Goal: Navigation & Orientation: Find specific page/section

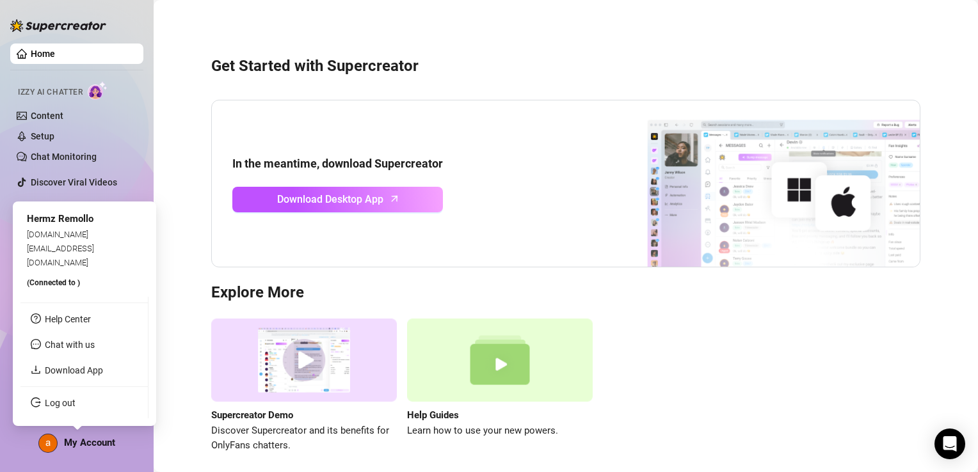
click at [44, 445] on img at bounding box center [48, 444] width 18 height 18
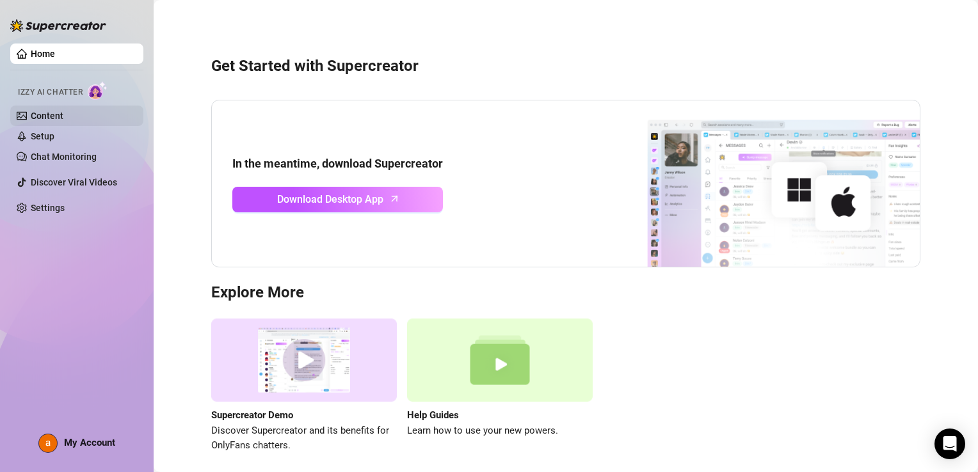
click at [42, 111] on link "Content" at bounding box center [47, 116] width 33 height 10
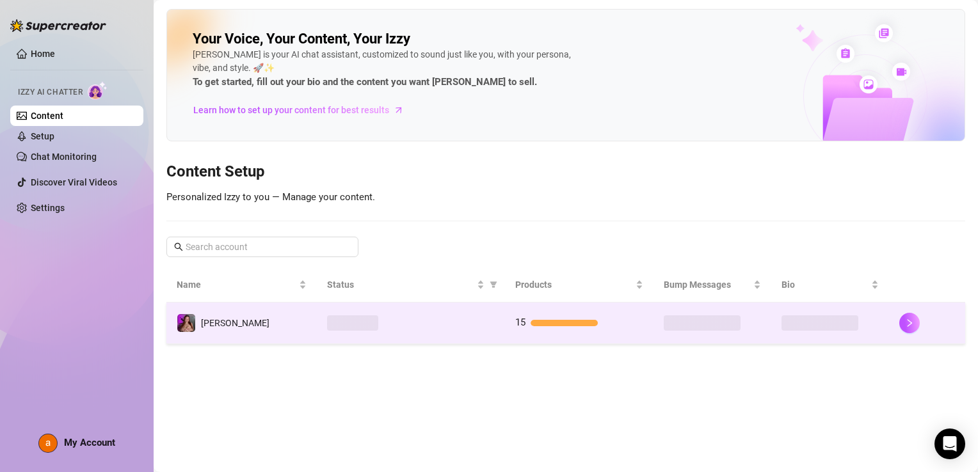
click at [227, 325] on span "[PERSON_NAME]" at bounding box center [235, 323] width 68 height 10
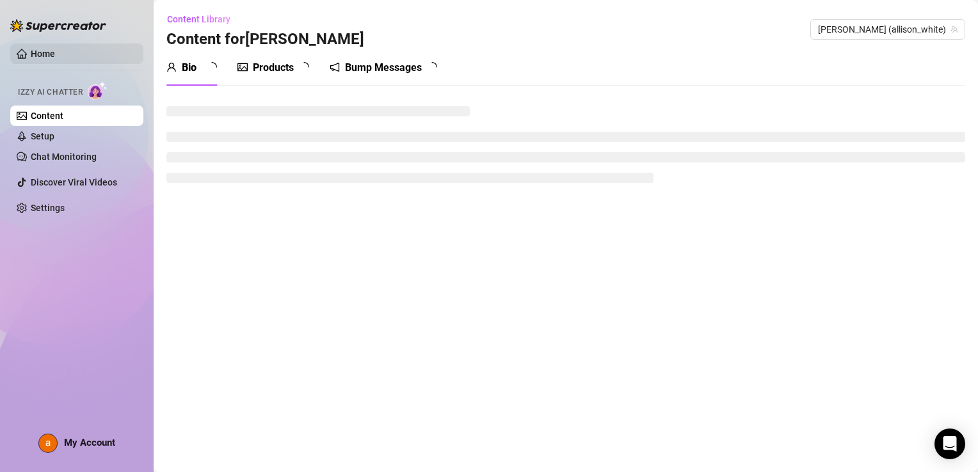
click at [40, 54] on link "Home" at bounding box center [43, 54] width 24 height 10
